Goal: Transaction & Acquisition: Obtain resource

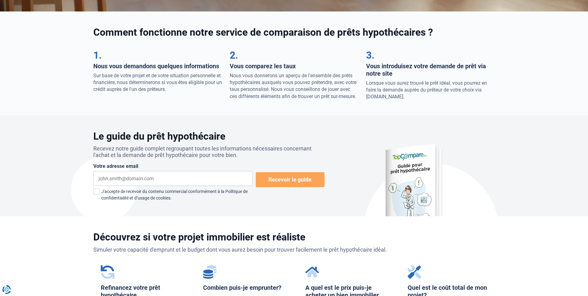
scroll to position [186, 0]
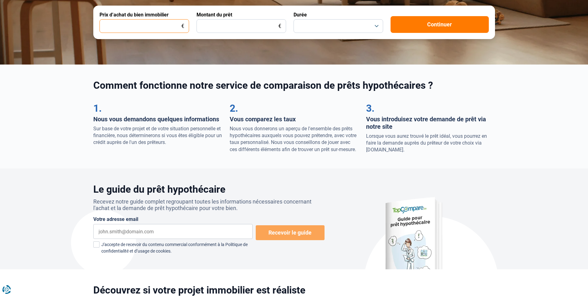
click at [143, 25] on input "Prix d’achat du bien immobilier" at bounding box center [145, 26] width 90 height 14
type input "215.000"
click at [246, 26] on input "Montant du prêt" at bounding box center [242, 26] width 90 height 14
type input "215.000"
click at [374, 23] on button "button" at bounding box center [339, 26] width 90 height 14
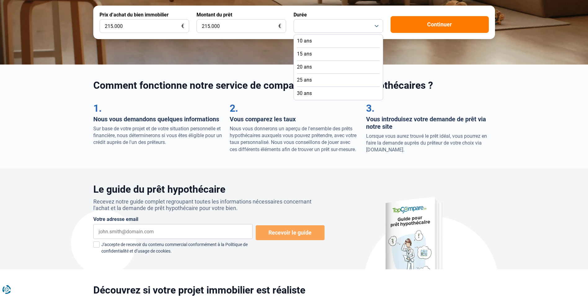
click at [302, 79] on span "25 ans" at bounding box center [304, 80] width 15 height 7
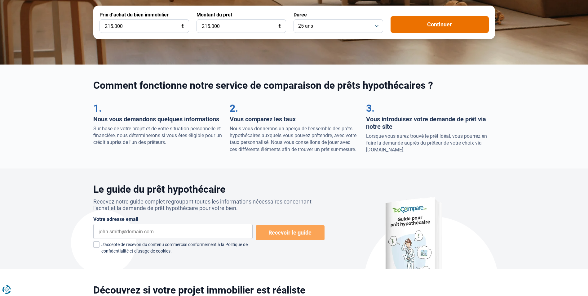
click at [435, 20] on button "Continuer" at bounding box center [440, 24] width 98 height 17
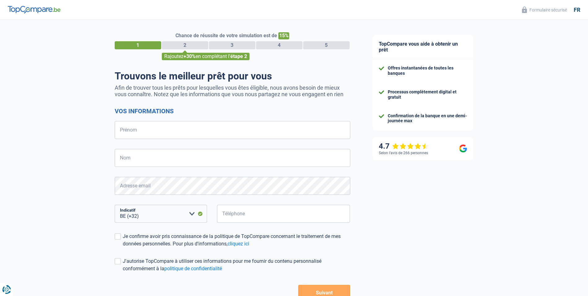
select select "32"
